Goal: Task Accomplishment & Management: Manage account settings

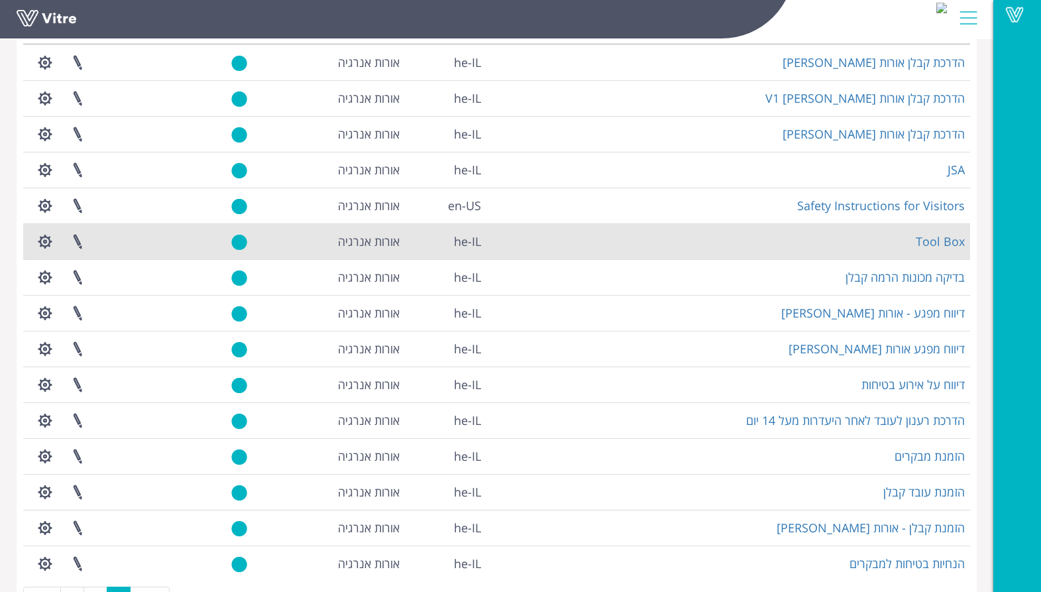
scroll to position [172, 0]
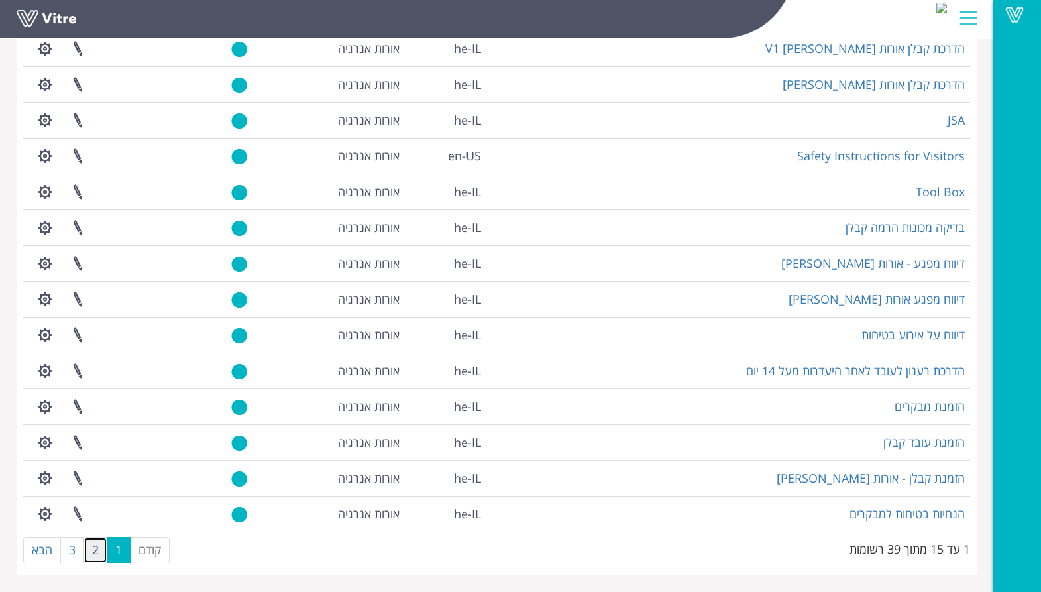
click at [96, 548] on link "2" at bounding box center [95, 550] width 24 height 27
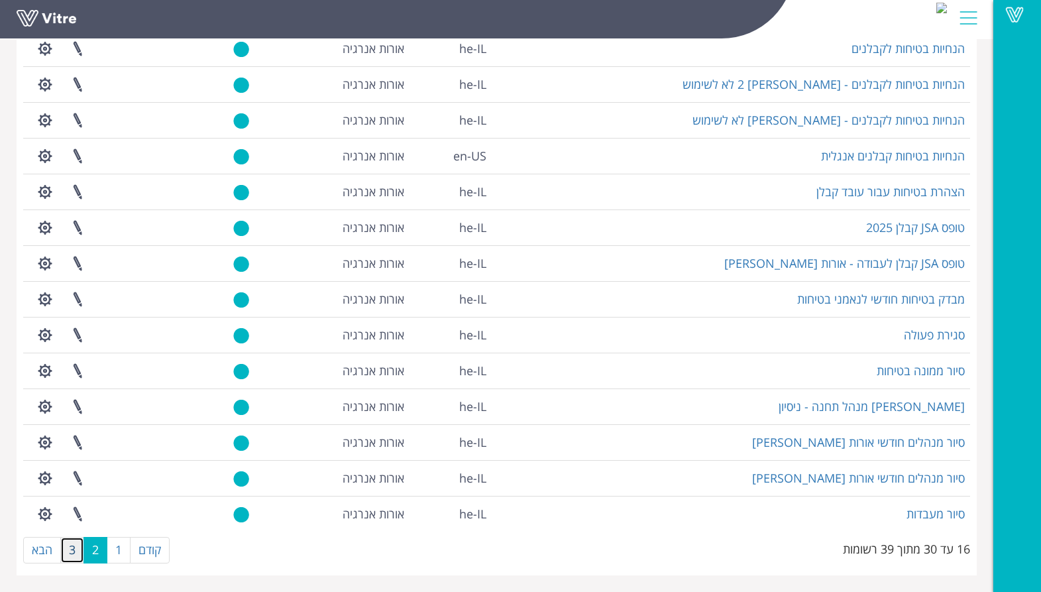
click at [70, 547] on link "3" at bounding box center [72, 550] width 24 height 27
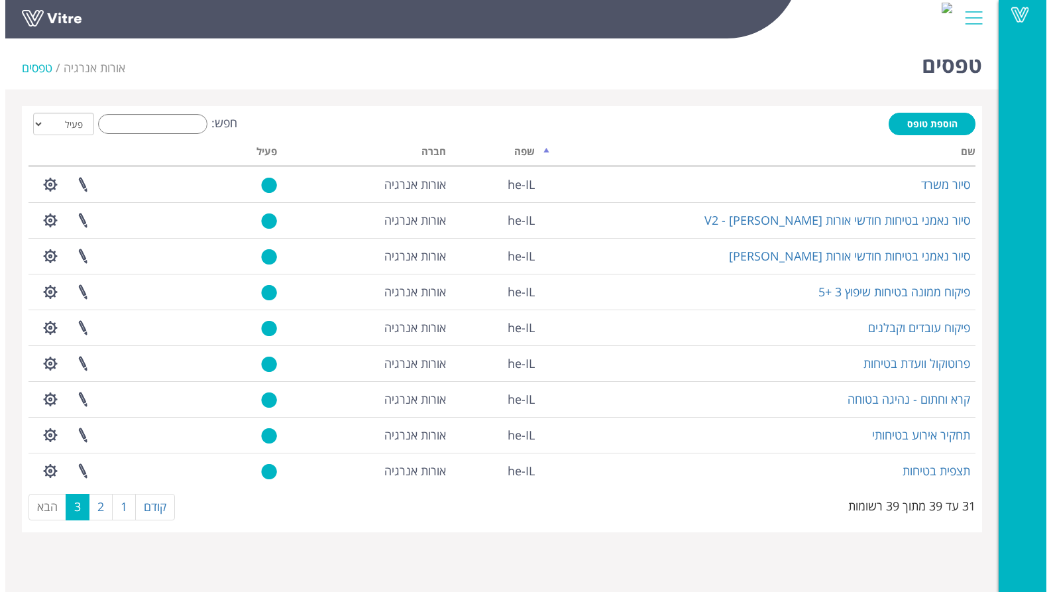
scroll to position [0, 0]
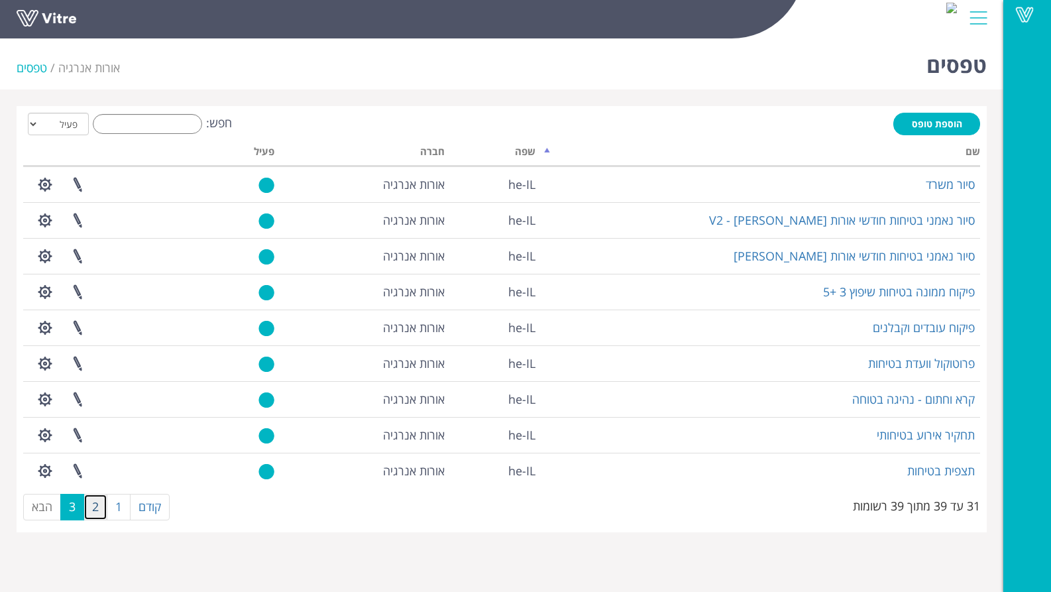
click at [95, 506] on link "2" at bounding box center [95, 507] width 24 height 27
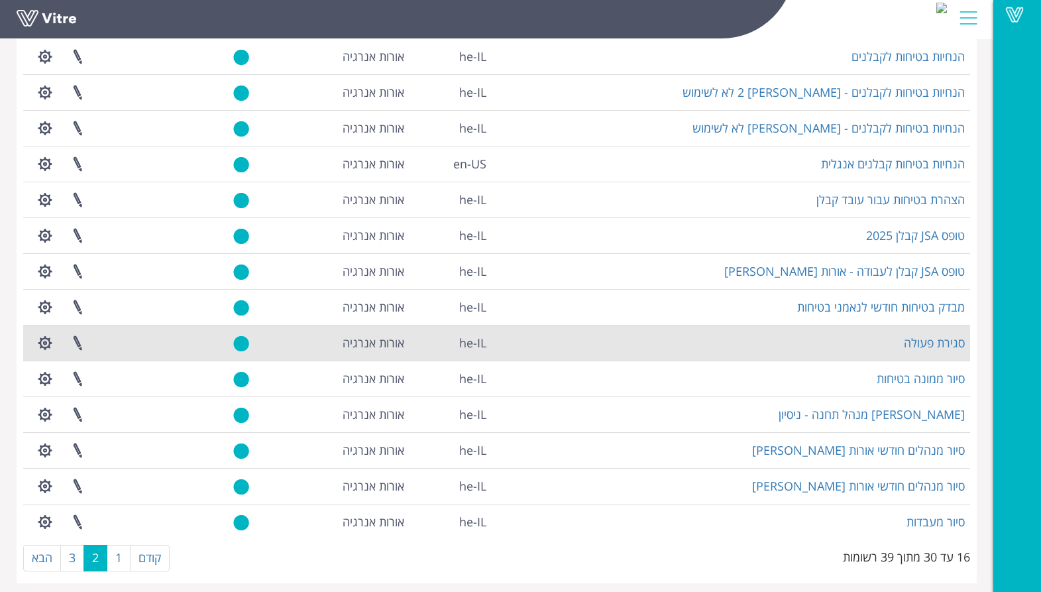
scroll to position [172, 0]
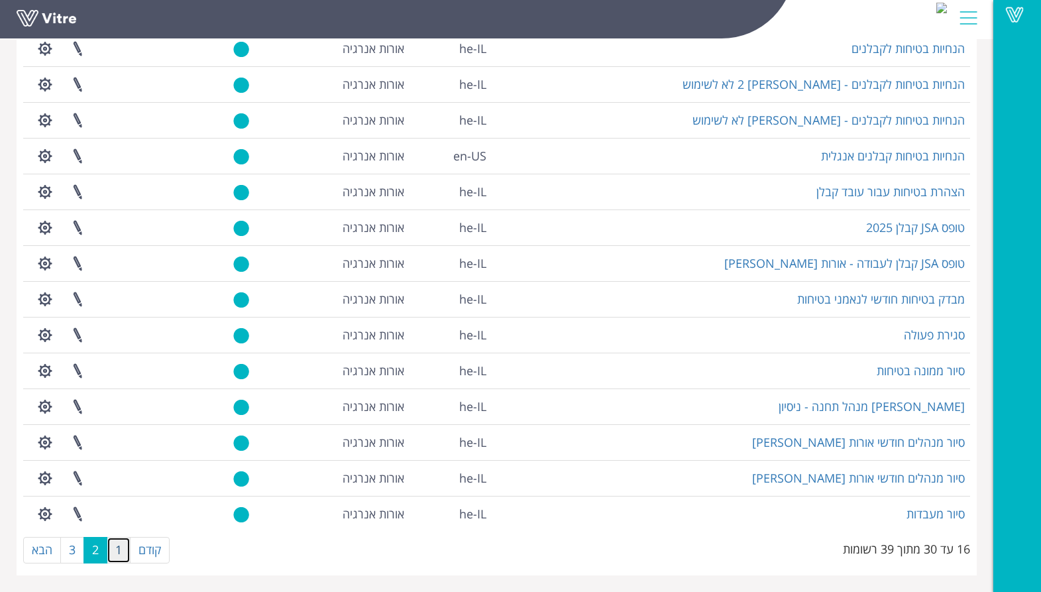
click at [120, 548] on link "1" at bounding box center [119, 550] width 24 height 27
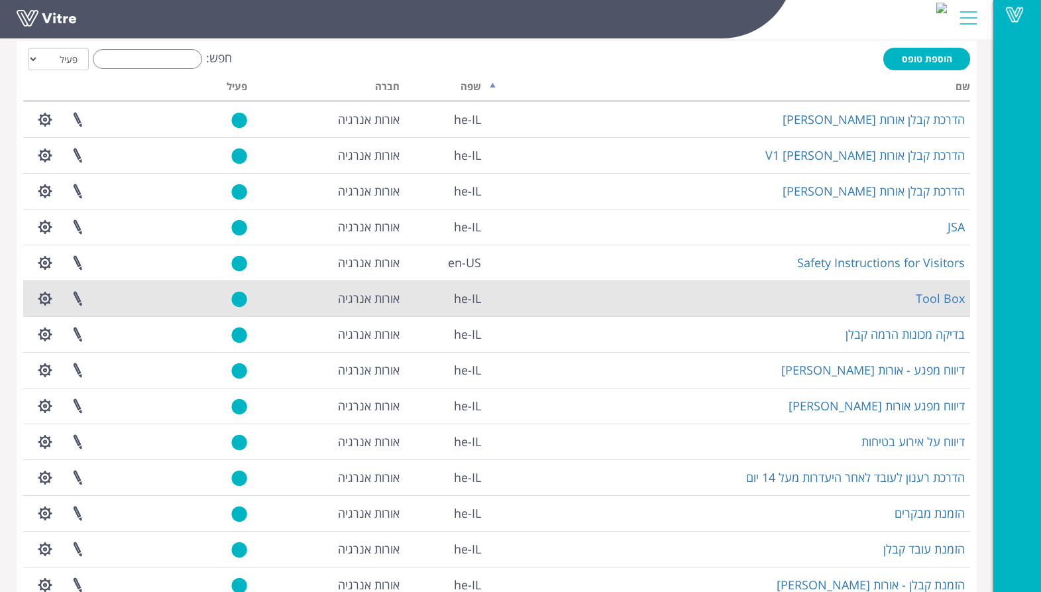
scroll to position [66, 0]
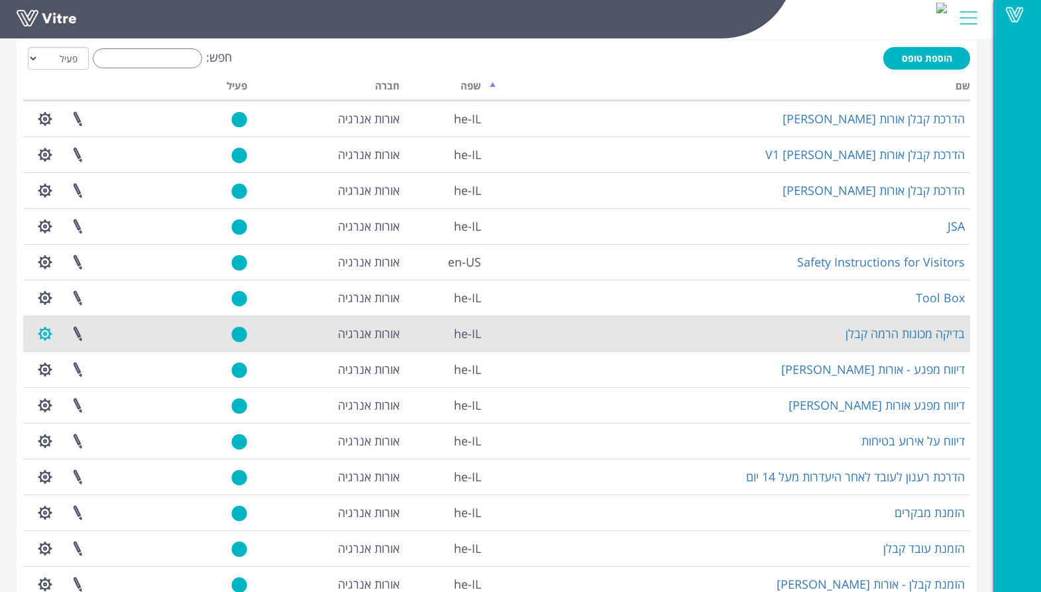
click at [39, 329] on button "button" at bounding box center [44, 333] width 33 height 35
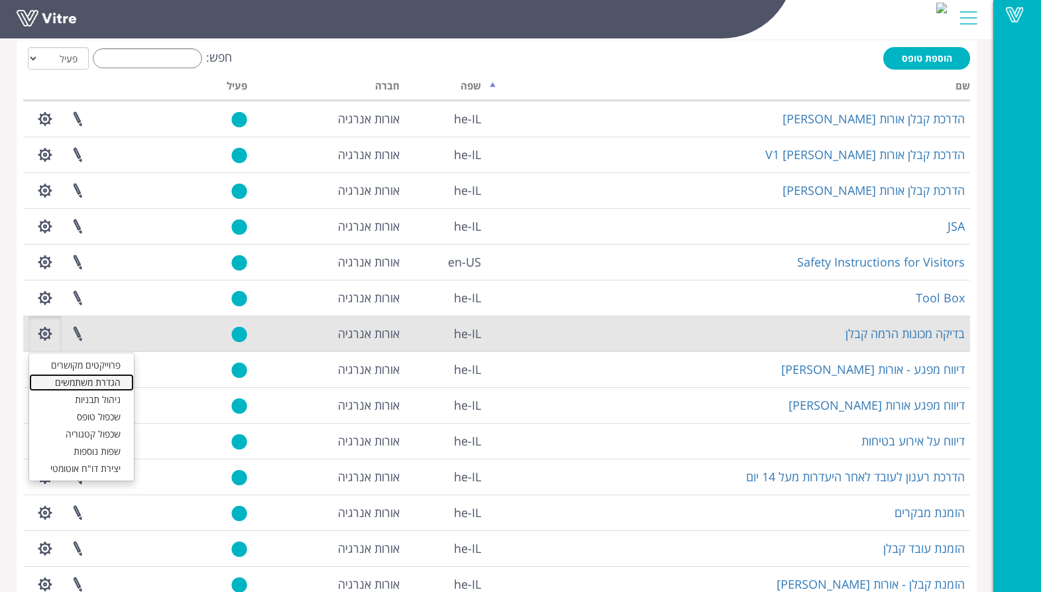
click at [74, 382] on link "הגדרת משתמשים" at bounding box center [81, 382] width 105 height 17
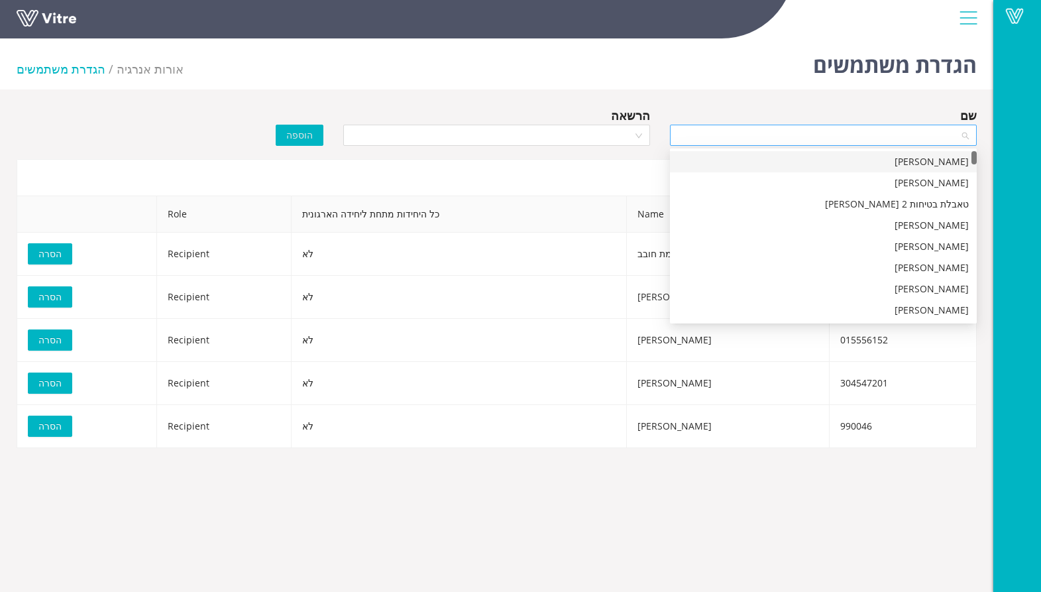
click at [965, 133] on div at bounding box center [823, 135] width 307 height 21
type input "[PERSON_NAME]"
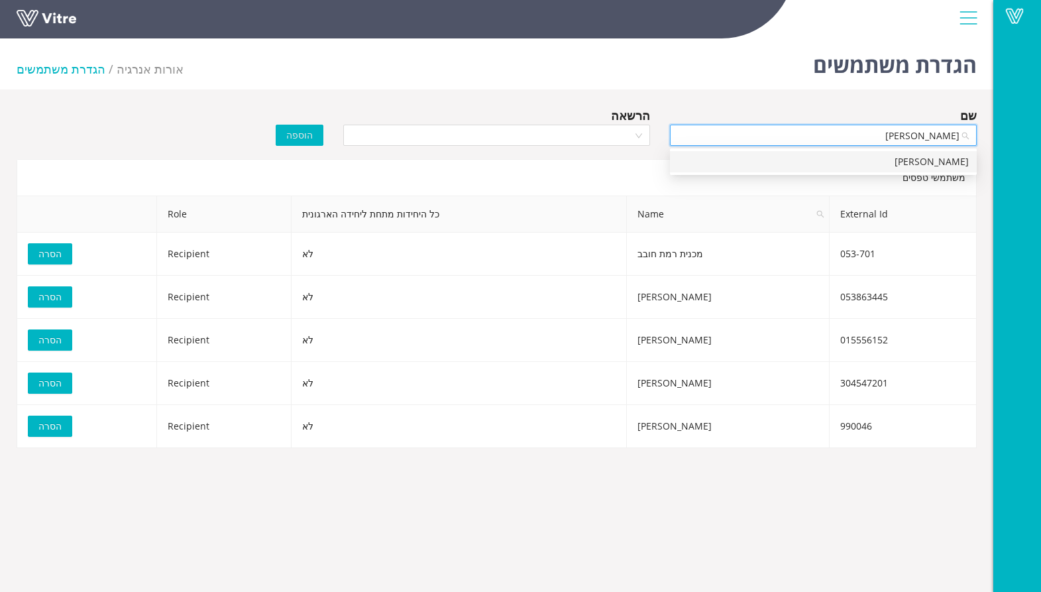
click at [944, 159] on div "[PERSON_NAME]" at bounding box center [823, 161] width 291 height 15
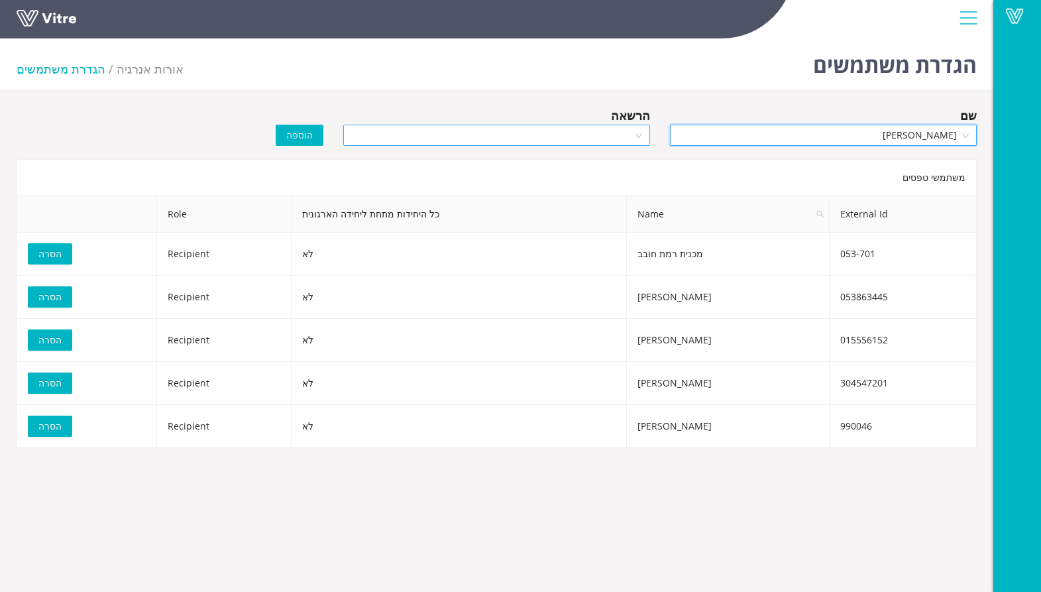
click at [639, 129] on div at bounding box center [496, 135] width 307 height 21
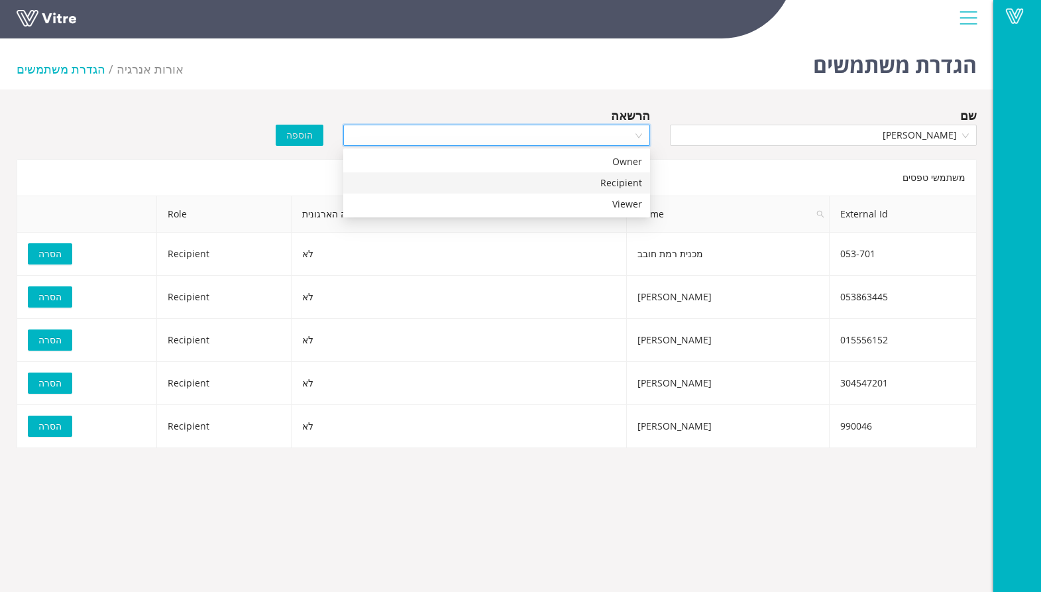
click at [610, 186] on div "Recipient" at bounding box center [496, 183] width 291 height 15
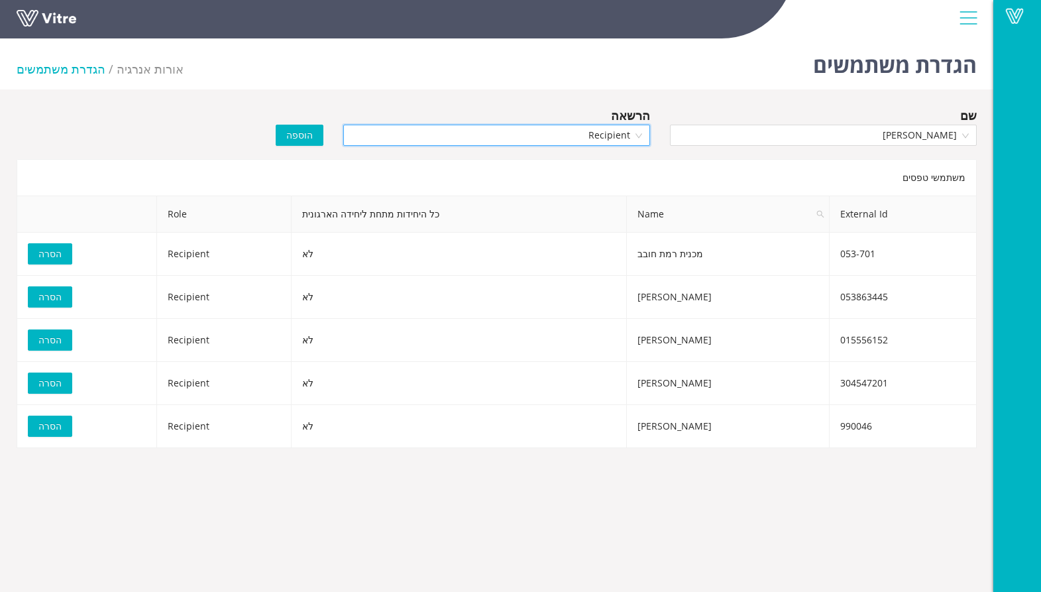
click at [298, 130] on span "הוספה" at bounding box center [299, 135] width 27 height 15
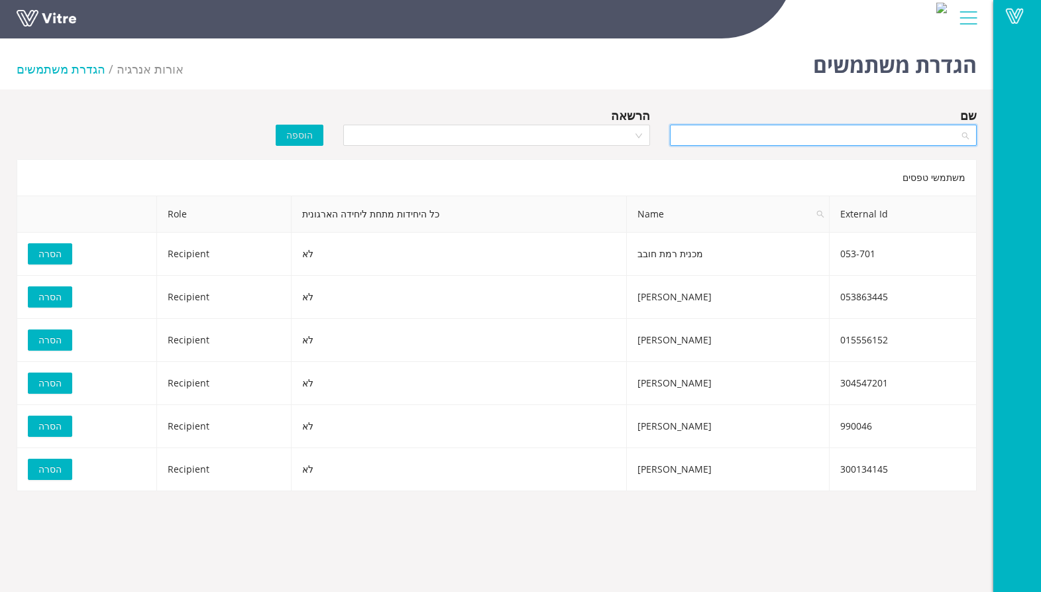
click at [938, 138] on input "search" at bounding box center [819, 135] width 282 height 20
type input "[PERSON_NAME]"
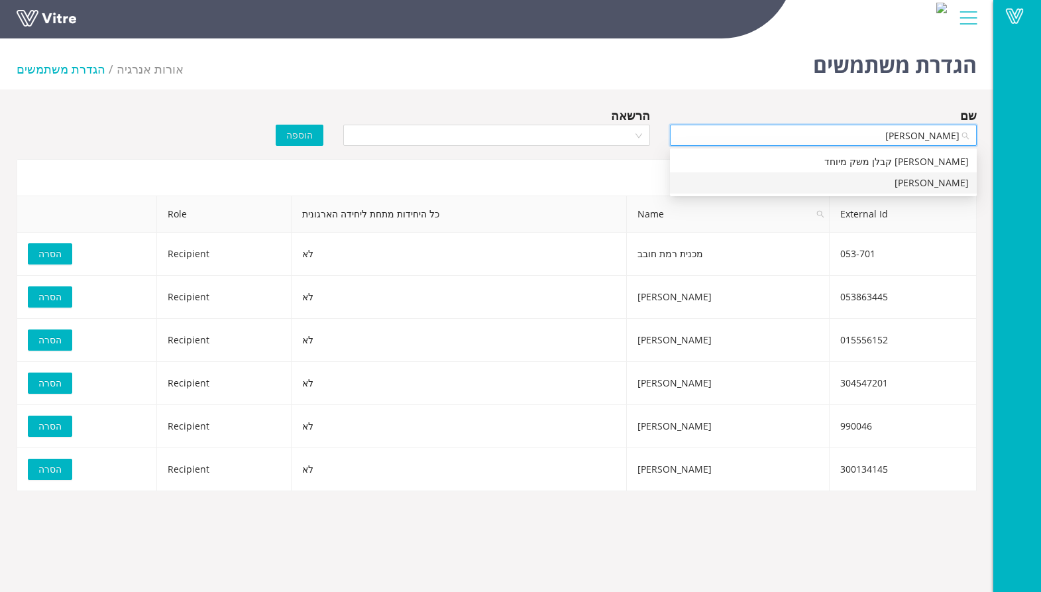
click at [949, 184] on div "[PERSON_NAME]" at bounding box center [823, 183] width 291 height 15
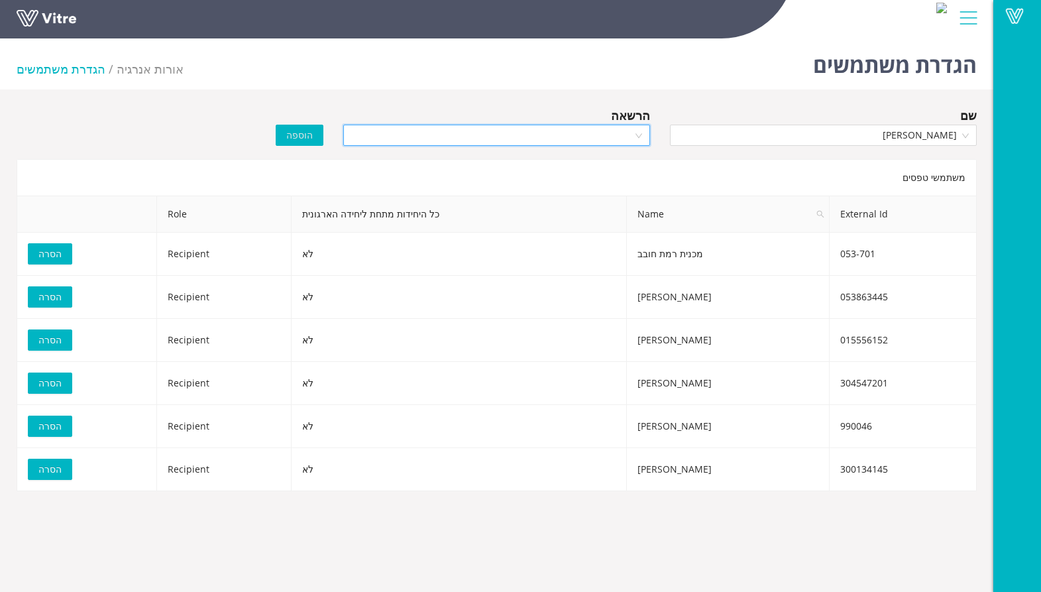
click at [582, 134] on input "search" at bounding box center [492, 135] width 282 height 20
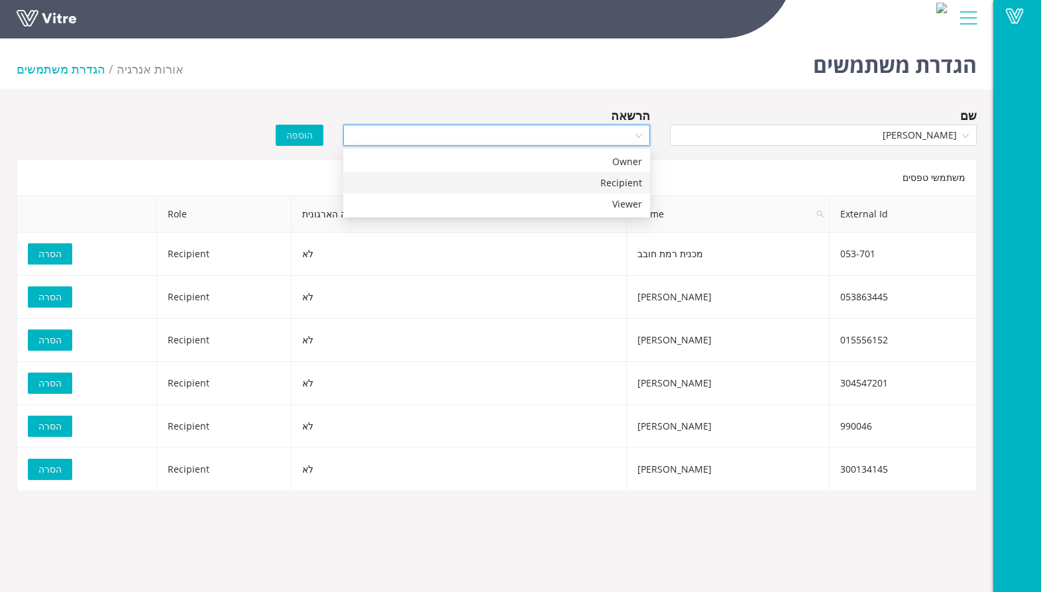
click at [599, 184] on div "Recipient" at bounding box center [496, 183] width 291 height 15
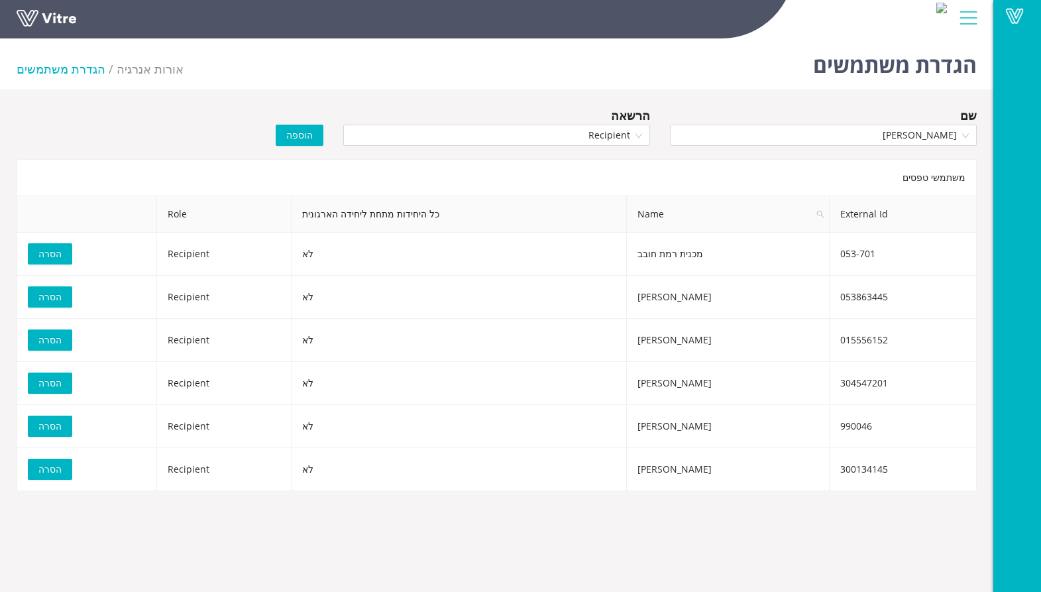
click at [307, 135] on span "הוספה" at bounding box center [299, 135] width 27 height 15
